Goal: Transaction & Acquisition: Purchase product/service

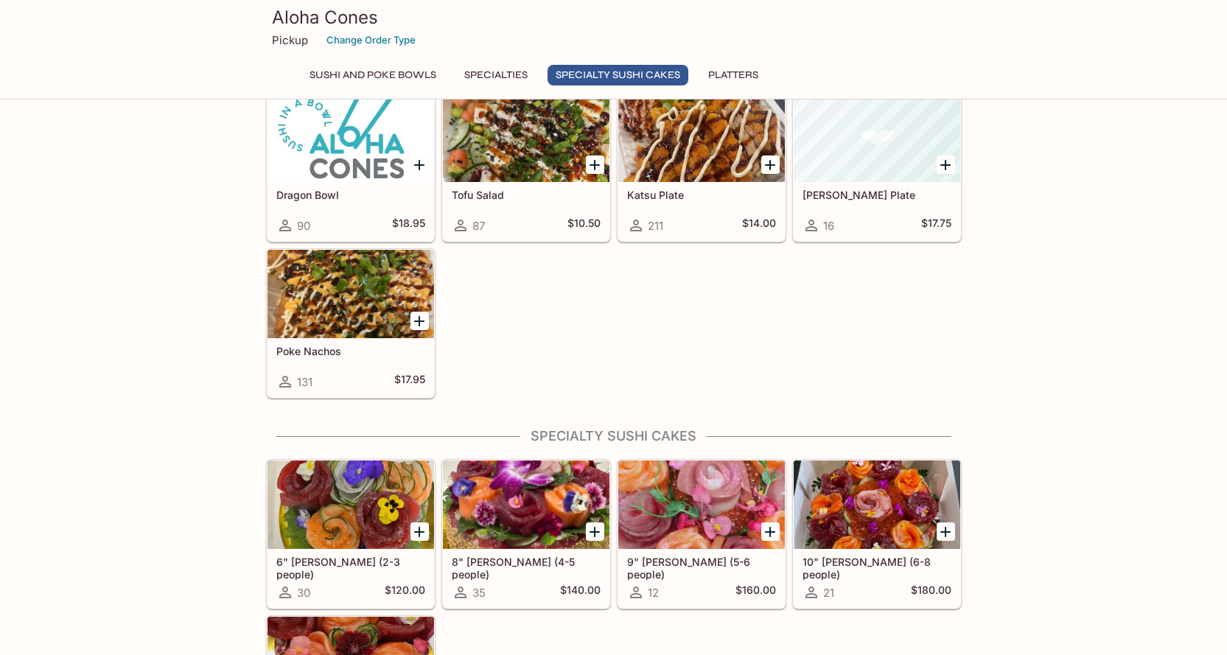
scroll to position [365, 0]
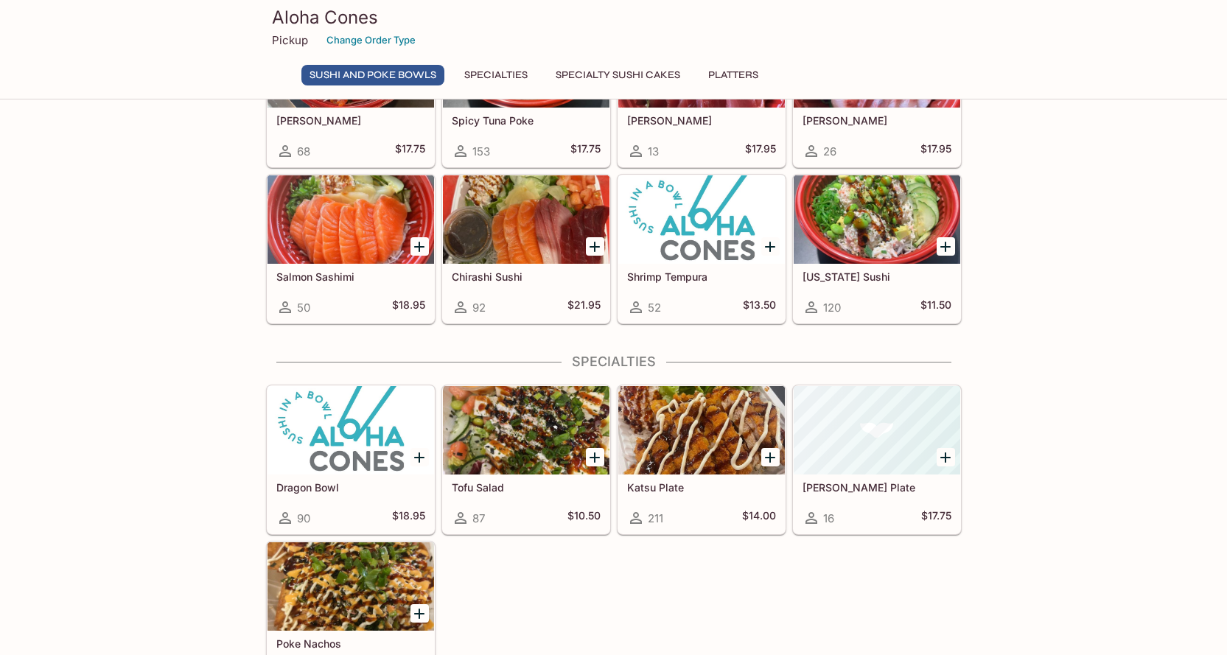
click at [701, 403] on div at bounding box center [701, 430] width 167 height 88
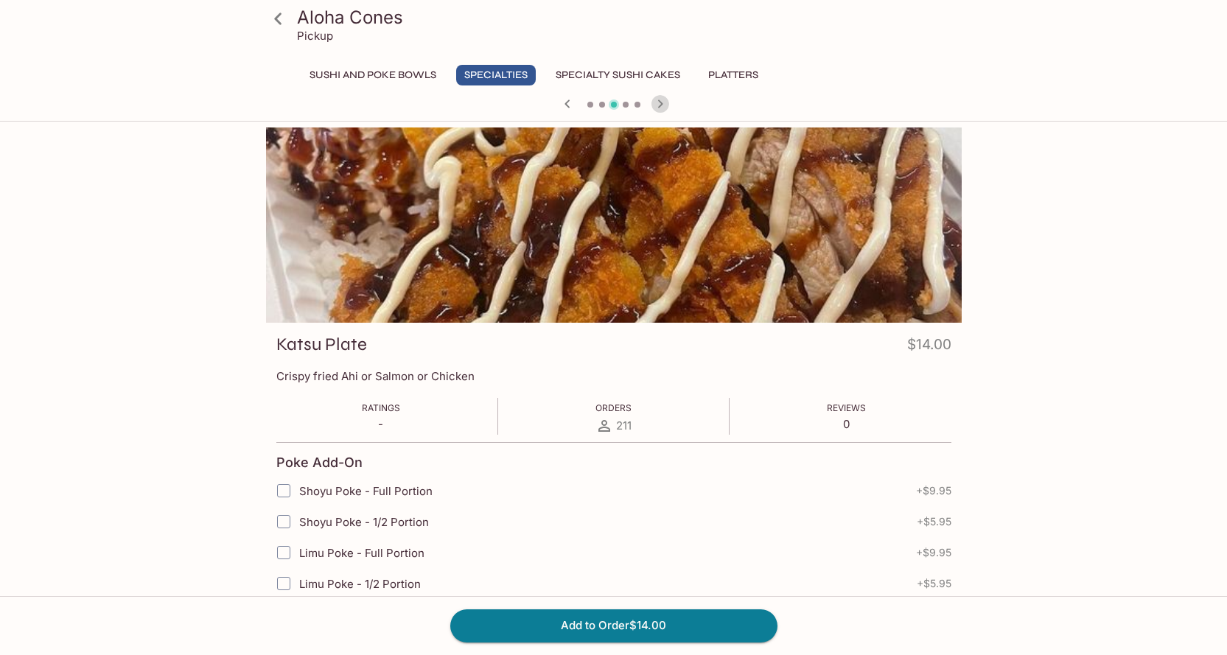
click at [667, 105] on icon "button" at bounding box center [660, 104] width 18 height 18
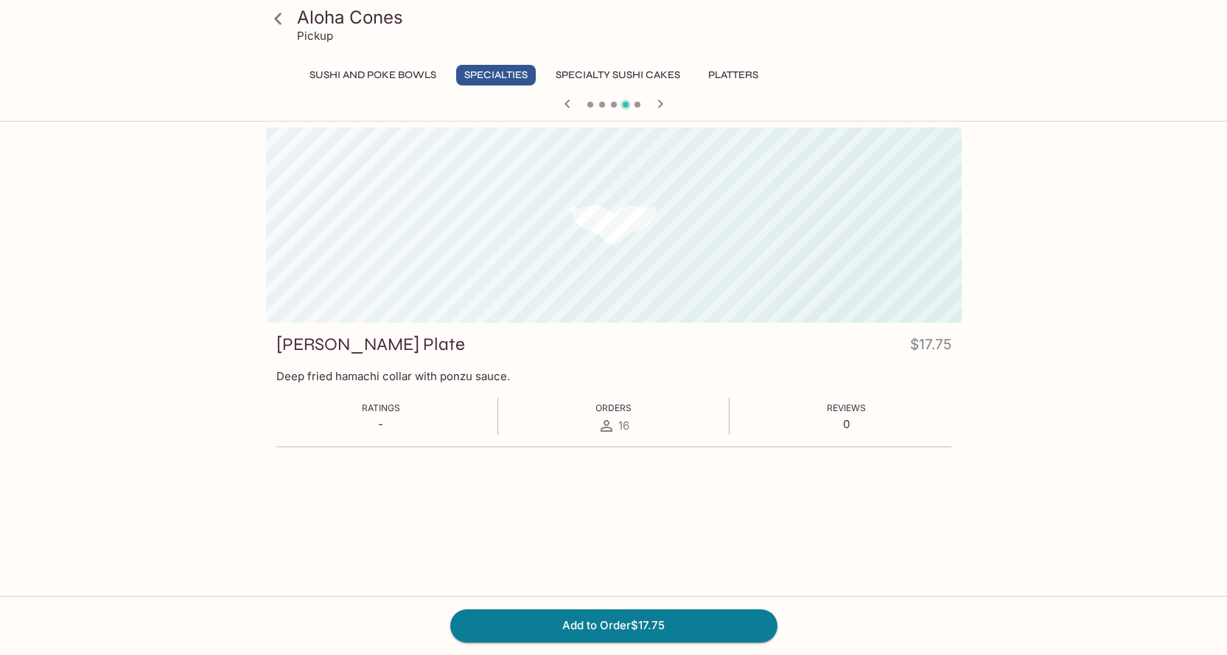
click at [667, 105] on icon "button" at bounding box center [660, 104] width 18 height 18
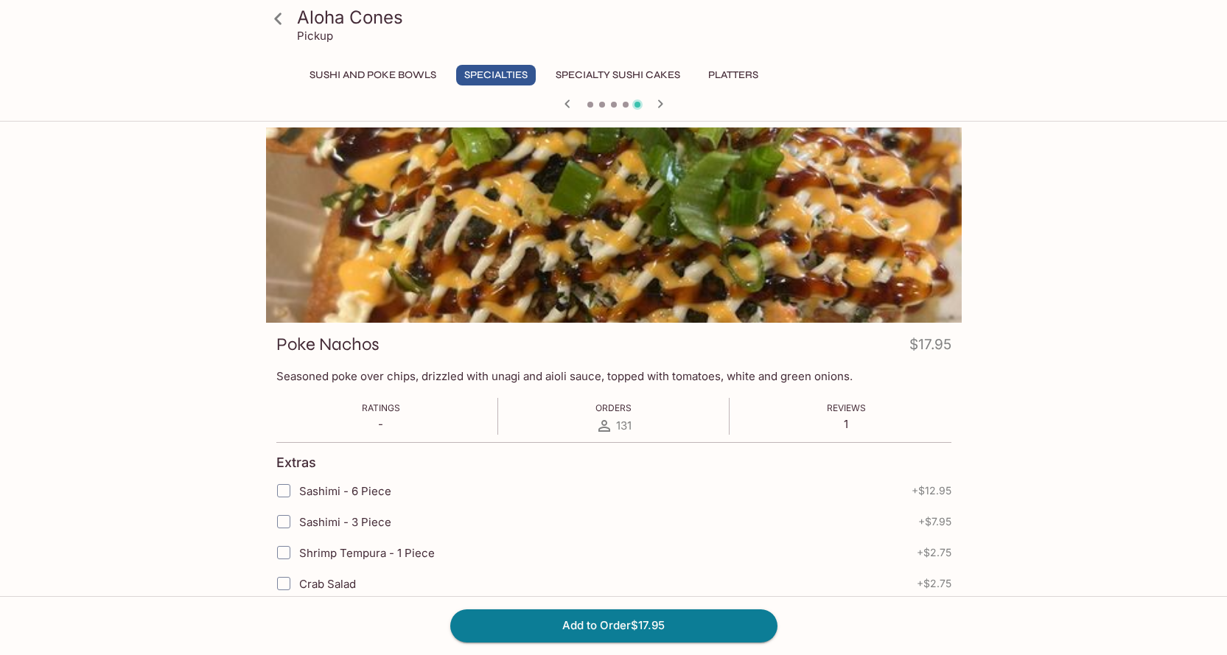
click at [667, 105] on icon "button" at bounding box center [660, 104] width 18 height 18
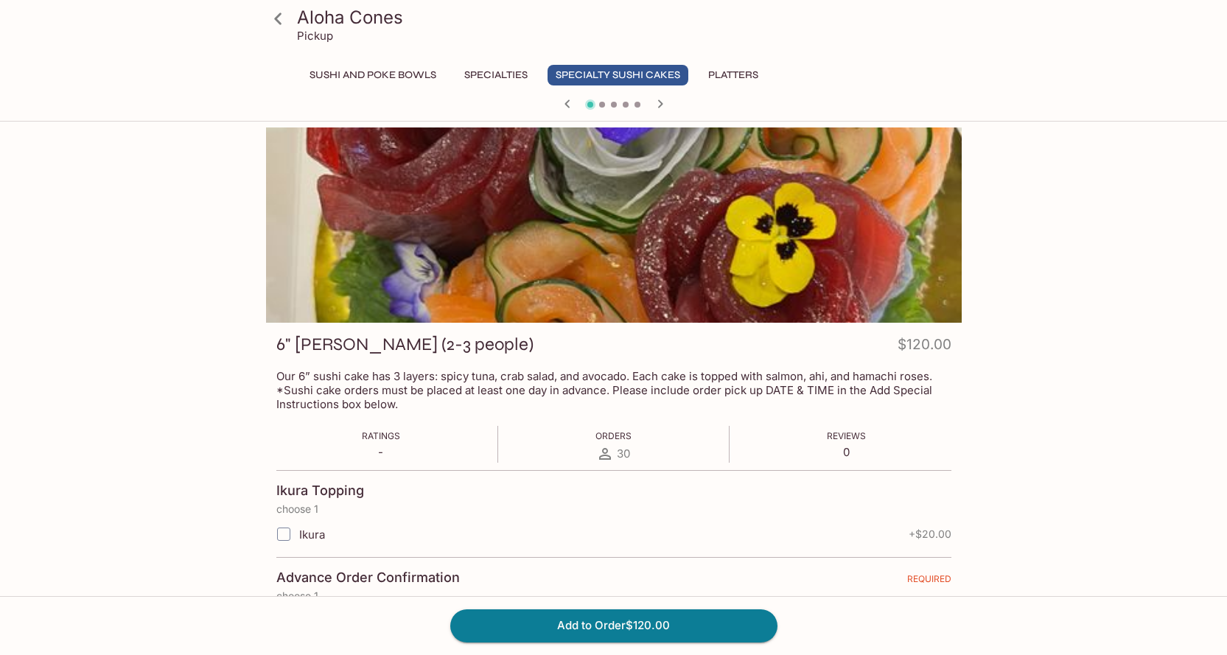
click at [726, 77] on button "Platters" at bounding box center [733, 75] width 66 height 21
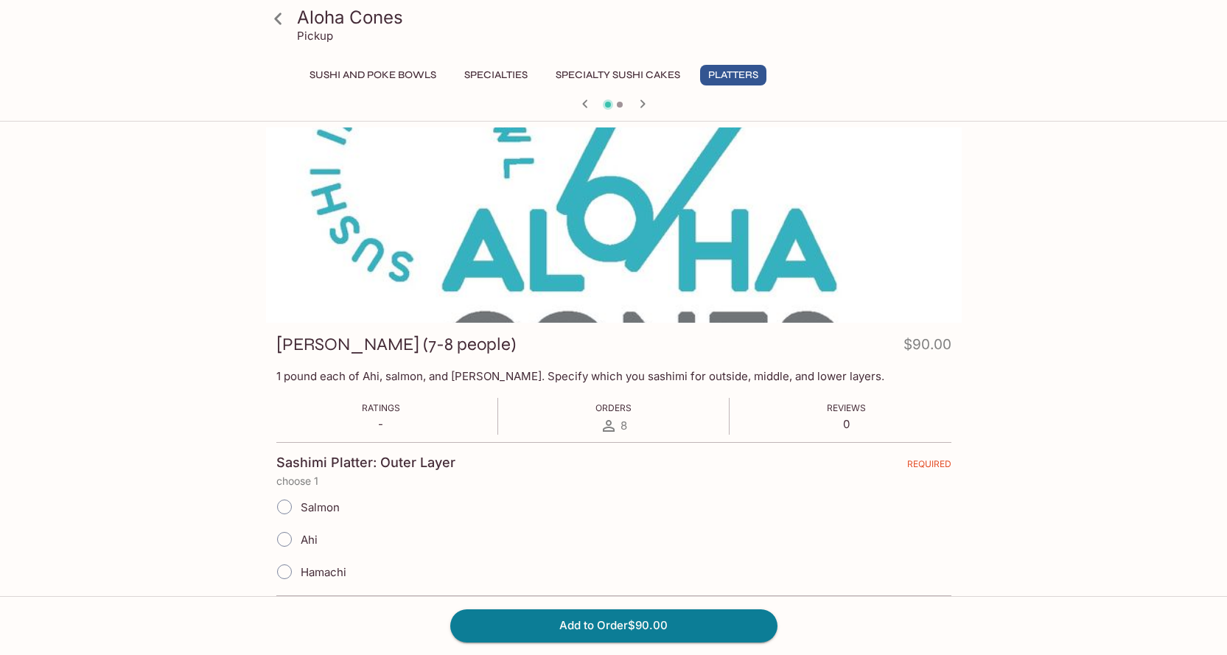
scroll to position [365, 0]
